Goal: Task Accomplishment & Management: Complete application form

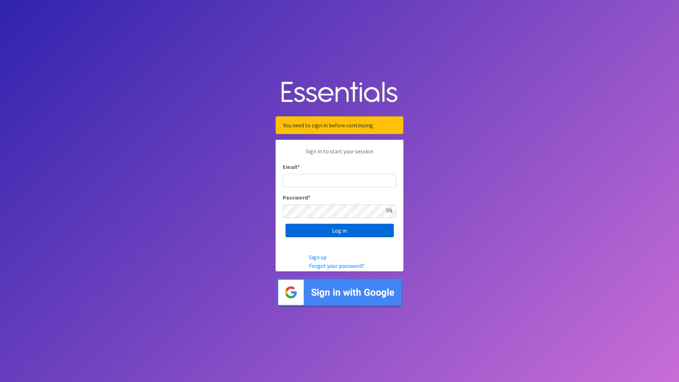
type input "[EMAIL_ADDRESS][DOMAIN_NAME]"
click at [342, 235] on input "Log in" at bounding box center [340, 230] width 108 height 14
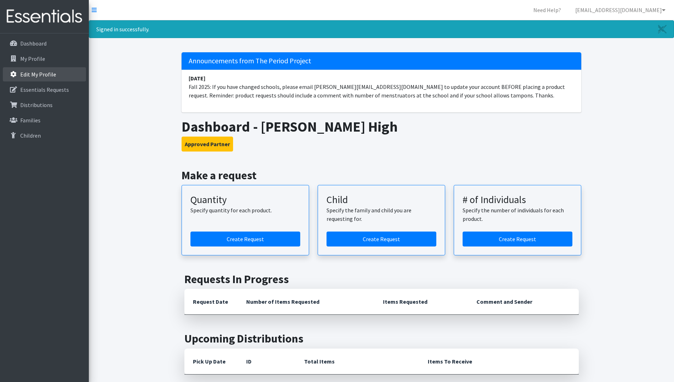
click at [53, 75] on p "Edit My Profile" at bounding box center [38, 74] width 36 height 7
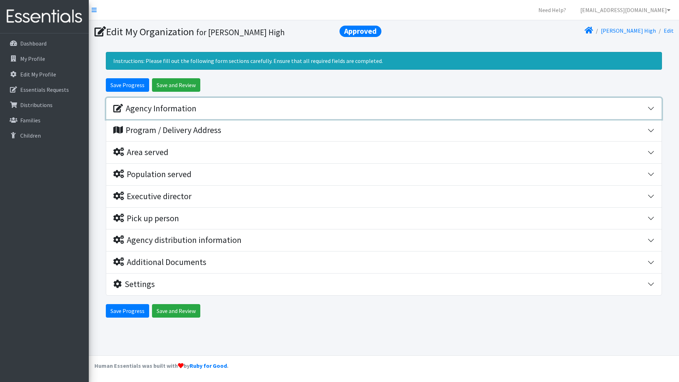
click at [144, 106] on div "Agency Information" at bounding box center [154, 108] width 83 height 10
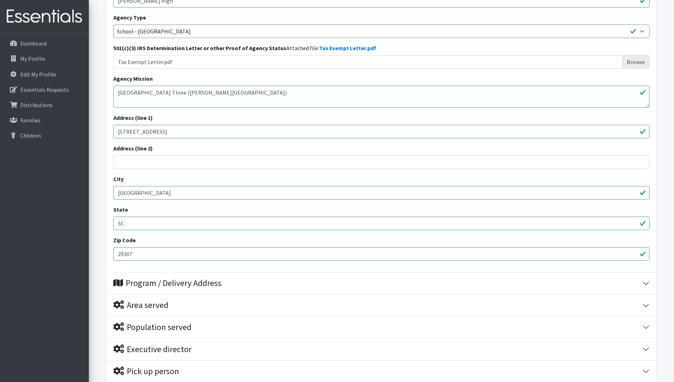
scroll to position [178, 0]
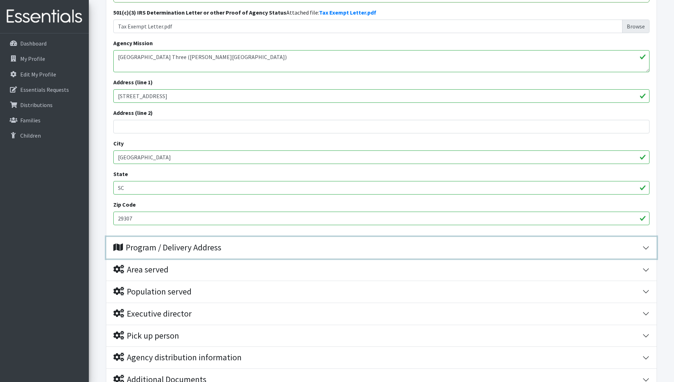
click at [160, 248] on div "Program / Delivery Address" at bounding box center [167, 247] width 108 height 10
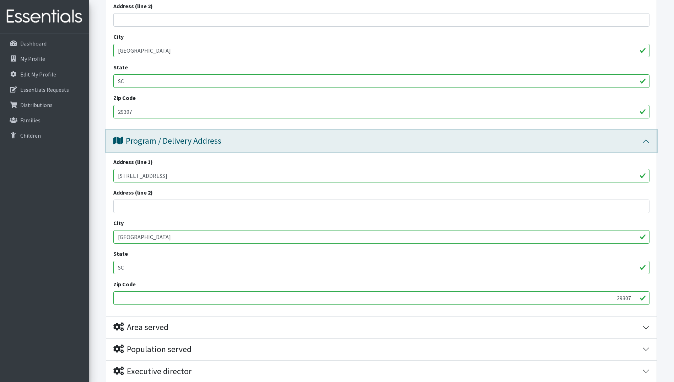
scroll to position [391, 0]
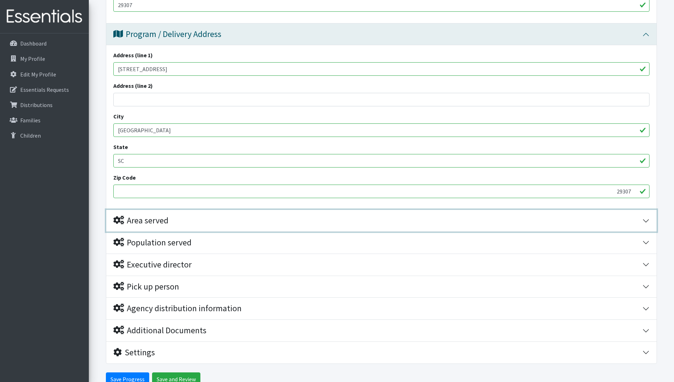
click at [160, 230] on button "Area served" at bounding box center [381, 221] width 550 height 22
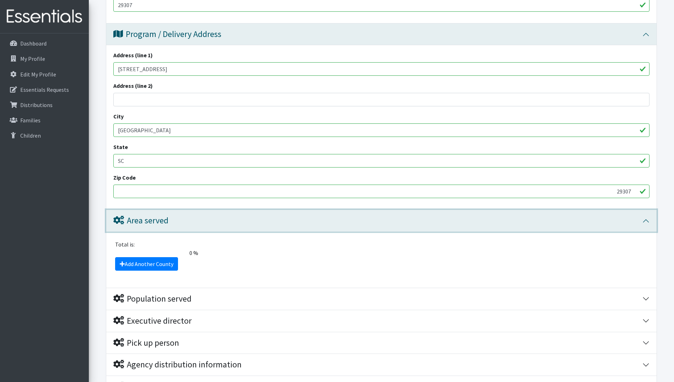
scroll to position [447, 0]
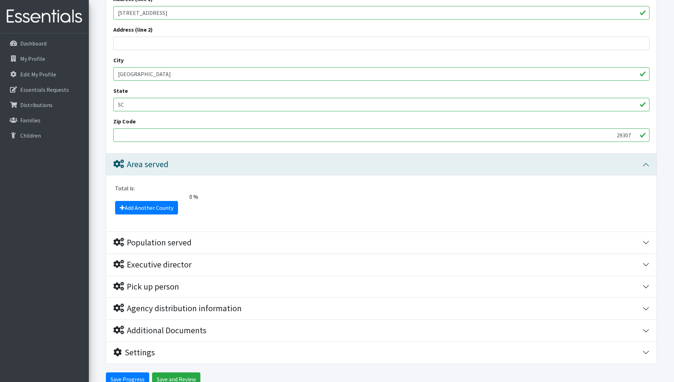
click at [261, 209] on div "Add Another County" at bounding box center [382, 208] width 542 height 14
click at [130, 209] on link "Add Another County" at bounding box center [146, 208] width 63 height 14
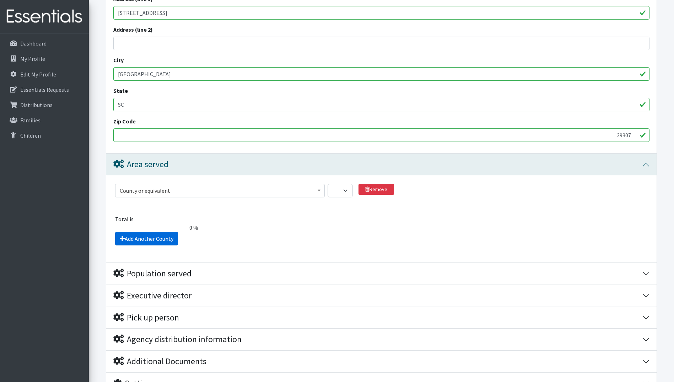
scroll to position [514, 0]
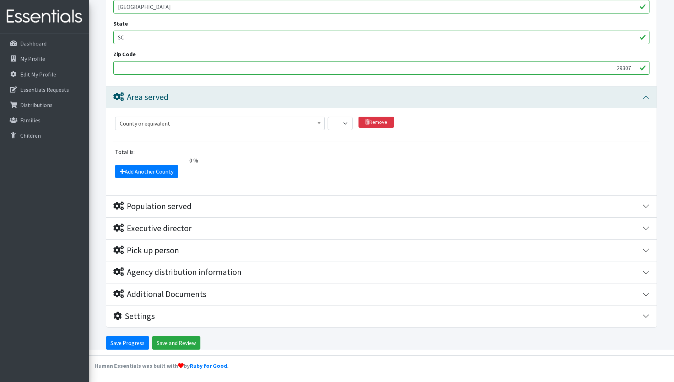
click at [232, 173] on div "Add Another County" at bounding box center [382, 172] width 542 height 14
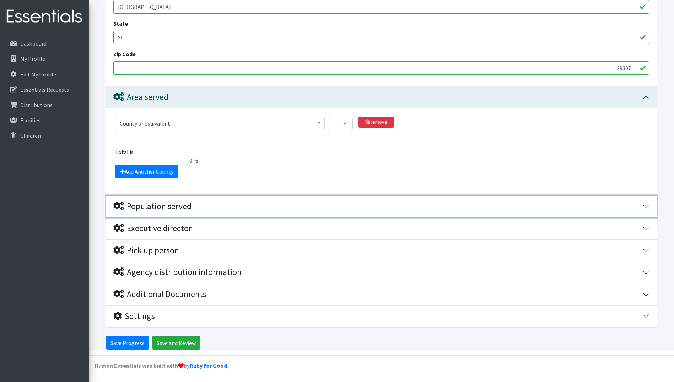
click at [145, 206] on div "Population served" at bounding box center [152, 206] width 78 height 10
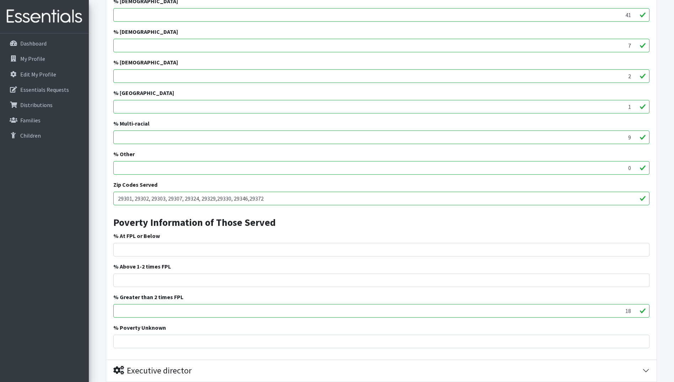
scroll to position [941, 0]
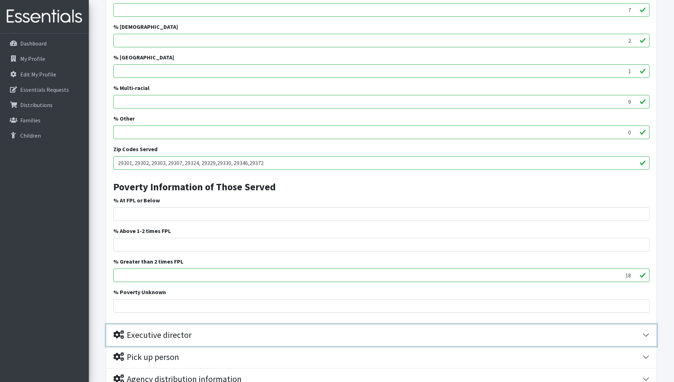
click at [165, 338] on div "Executive director" at bounding box center [152, 335] width 78 height 10
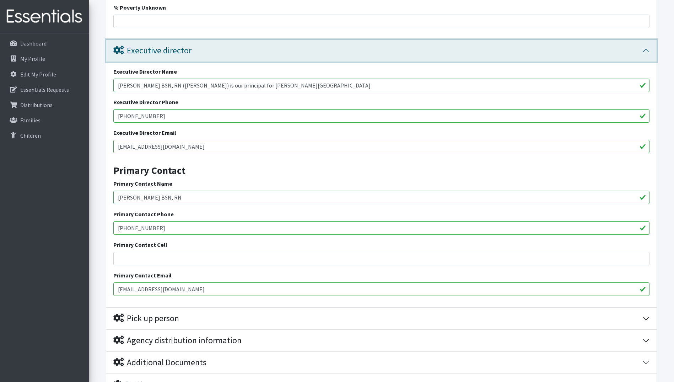
scroll to position [1293, 0]
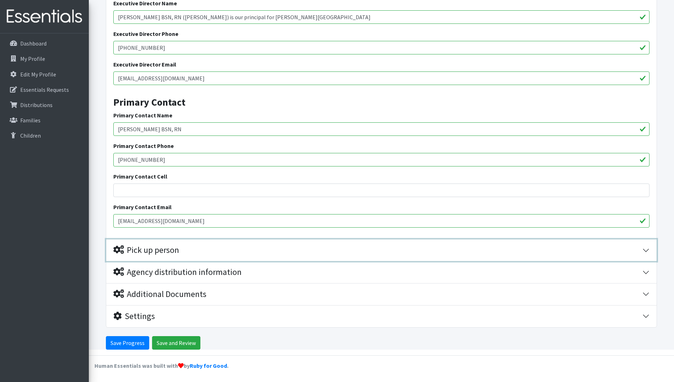
click at [173, 249] on div "Pick up person" at bounding box center [146, 250] width 66 height 10
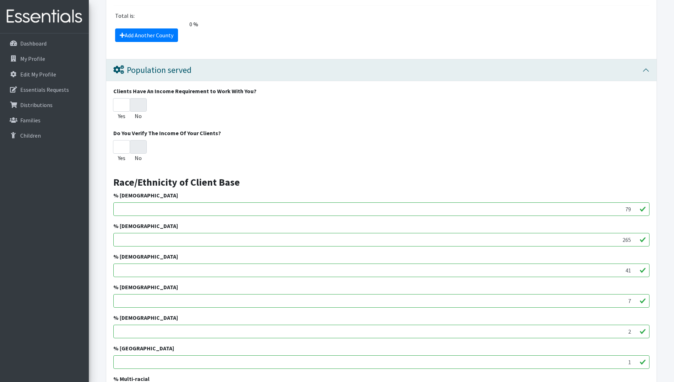
scroll to position [544, 0]
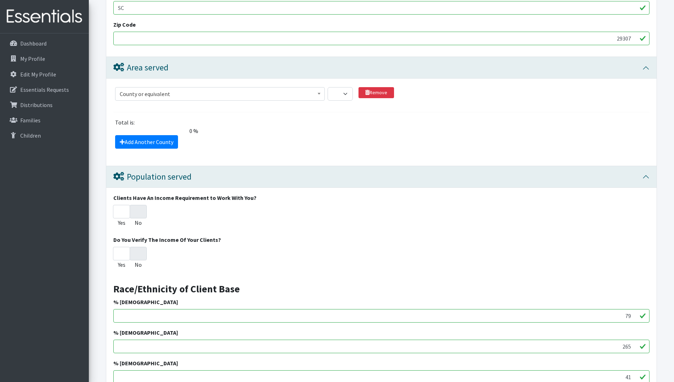
click at [318, 95] on b at bounding box center [319, 94] width 3 height 2
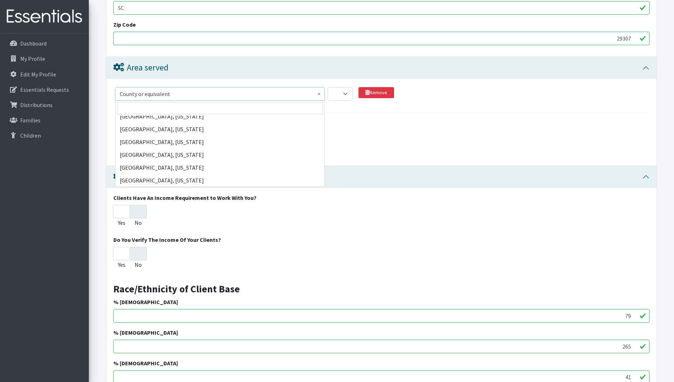
scroll to position [35180, 0]
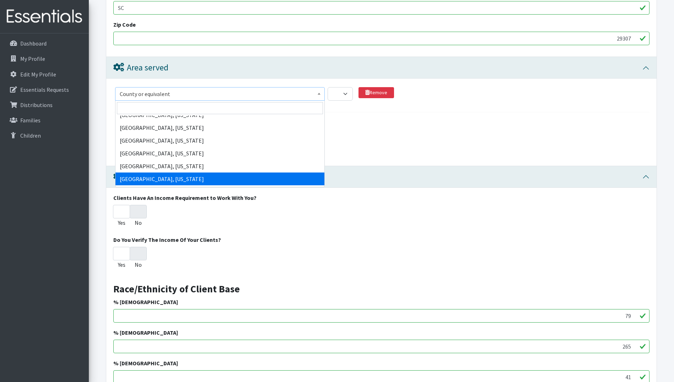
click at [441, 110] on section "County or equivalent [GEOGRAPHIC_DATA], [US_STATE][GEOGRAPHIC_DATA], [US_STATE]…" at bounding box center [381, 99] width 536 height 25
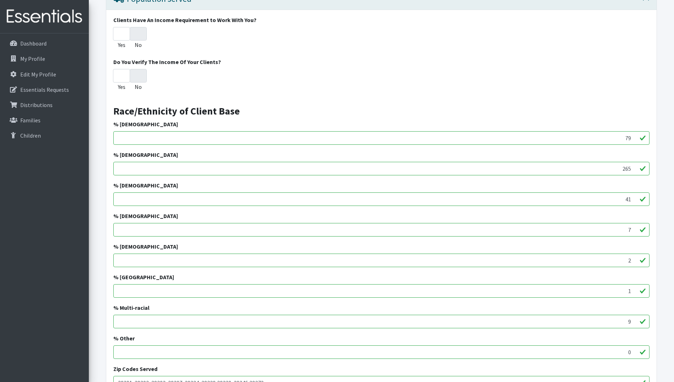
scroll to position [579, 0]
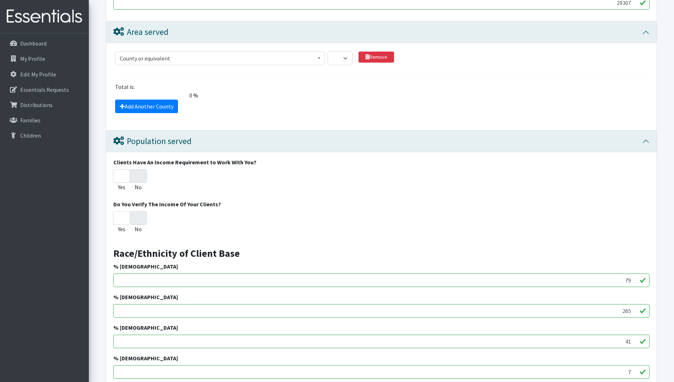
click at [318, 58] on b at bounding box center [319, 58] width 3 height 2
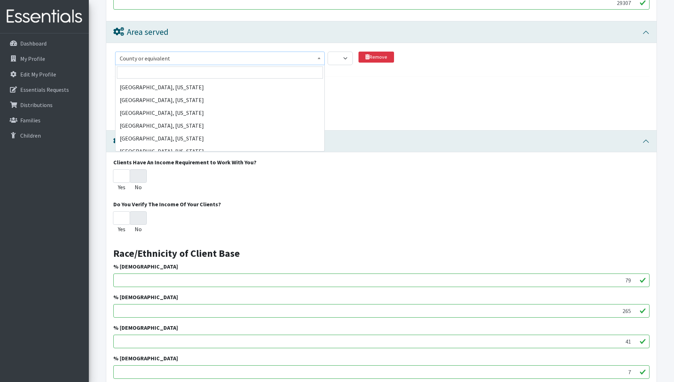
scroll to position [0, 0]
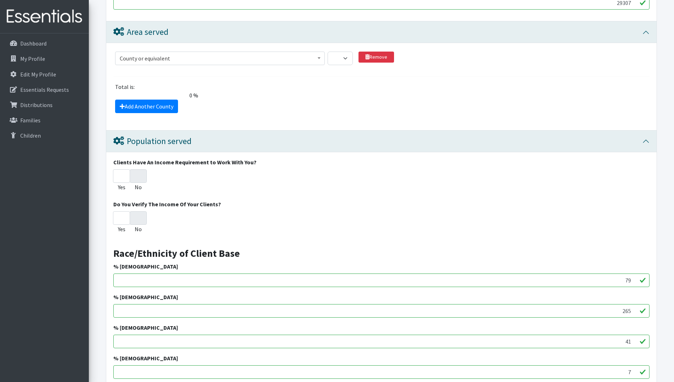
click at [367, 90] on div "Total is:" at bounding box center [382, 86] width 542 height 9
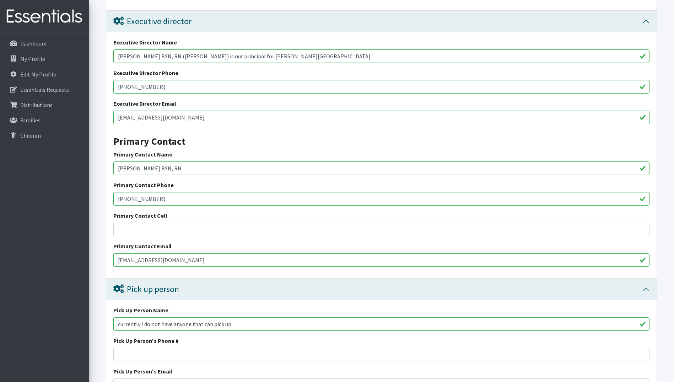
scroll to position [1077, 0]
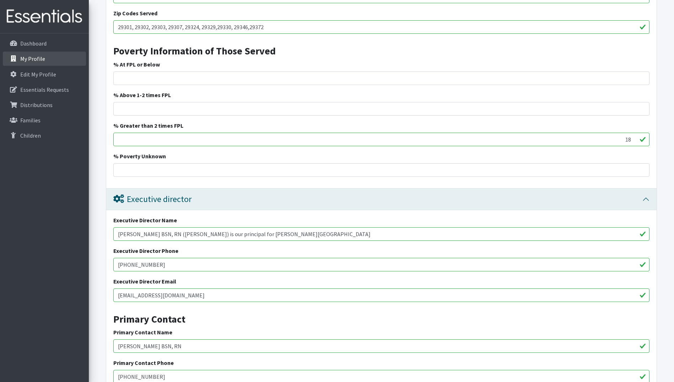
click at [34, 59] on p "My Profile" at bounding box center [32, 58] width 25 height 7
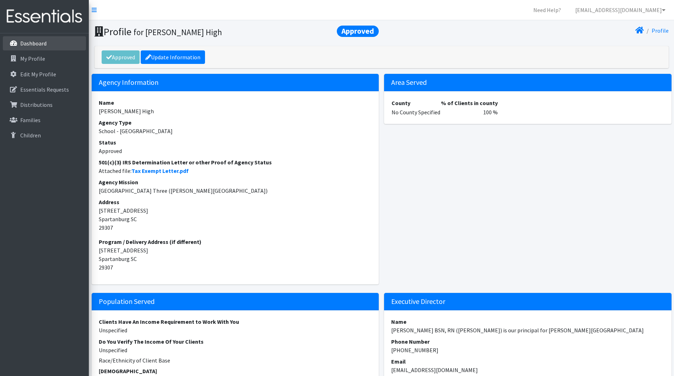
click at [36, 45] on p "Dashboard" at bounding box center [33, 43] width 26 height 7
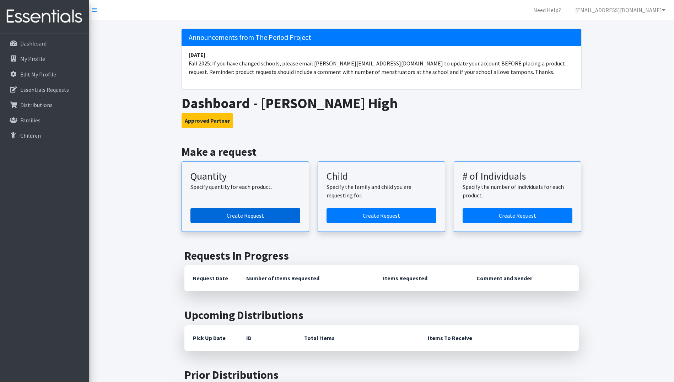
click at [239, 220] on link "Create Request" at bounding box center [245, 215] width 110 height 15
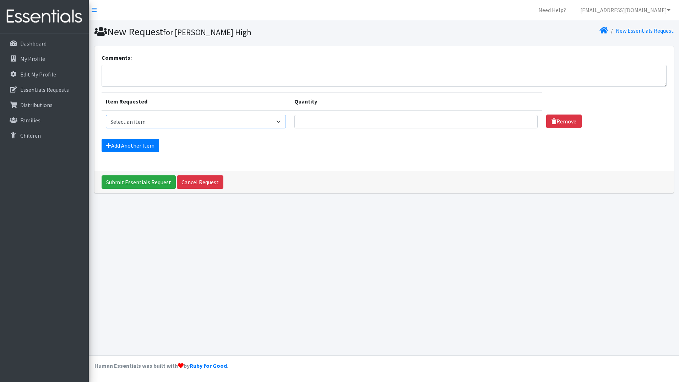
click at [168, 123] on select "Select an item Adult Period Pack Student Period Pack" at bounding box center [196, 122] width 180 height 14
select select "7756"
click at [106, 115] on select "Select an item Adult Period Pack Student Period Pack" at bounding box center [196, 122] width 180 height 14
click at [283, 122] on select "Select an item Adult Period Pack Student Period Pack" at bounding box center [196, 122] width 180 height 14
click at [106, 115] on select "Select an item Adult Period Pack Student Period Pack" at bounding box center [196, 122] width 180 height 14
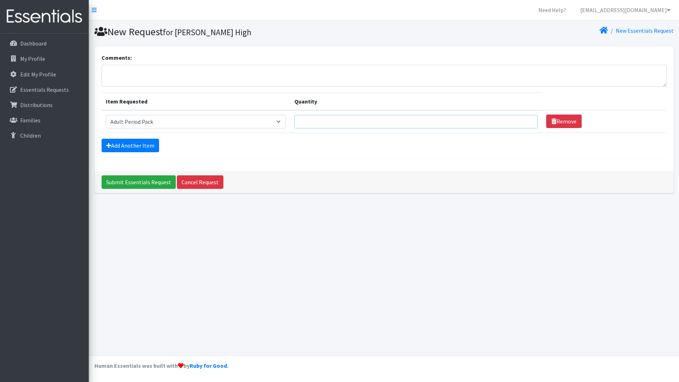
click at [360, 123] on input "Quantity" at bounding box center [416, 122] width 243 height 14
type input "40"
click at [150, 75] on textarea "Comments:" at bounding box center [384, 76] width 565 height 22
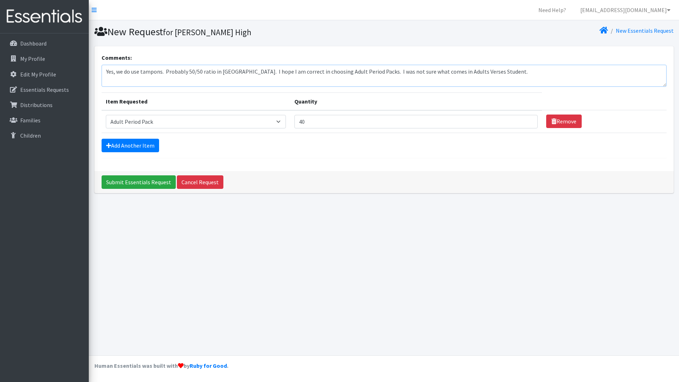
click at [520, 72] on textarea "Yes, we do use tampons. Probably 50/50 ratio in [GEOGRAPHIC_DATA]. I hope I am …" at bounding box center [384, 76] width 565 height 22
click at [573, 76] on textarea "Yes, we do use tampons. Probably 50/50 ratio in [GEOGRAPHIC_DATA]. I hope I am …" at bounding box center [384, 76] width 565 height 22
click at [561, 71] on textarea "Yes, we do use tampons. Probably 50/50 ratio in High School. I hope I am correc…" at bounding box center [384, 76] width 565 height 22
drag, startPoint x: 497, startPoint y: 72, endPoint x: 567, endPoint y: 70, distance: 70.4
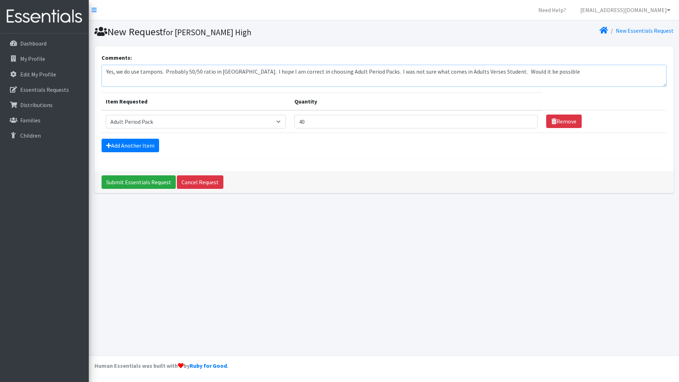
click at [567, 70] on textarea "Yes, we do use tampons. Probably 50/50 ratio in High School. I hope I am correc…" at bounding box center [384, 76] width 565 height 22
type textarea "Yes, we do use tampons. Probably 50/50 ratio in High School. I hope I am correc…"
